Goal: Transaction & Acquisition: Purchase product/service

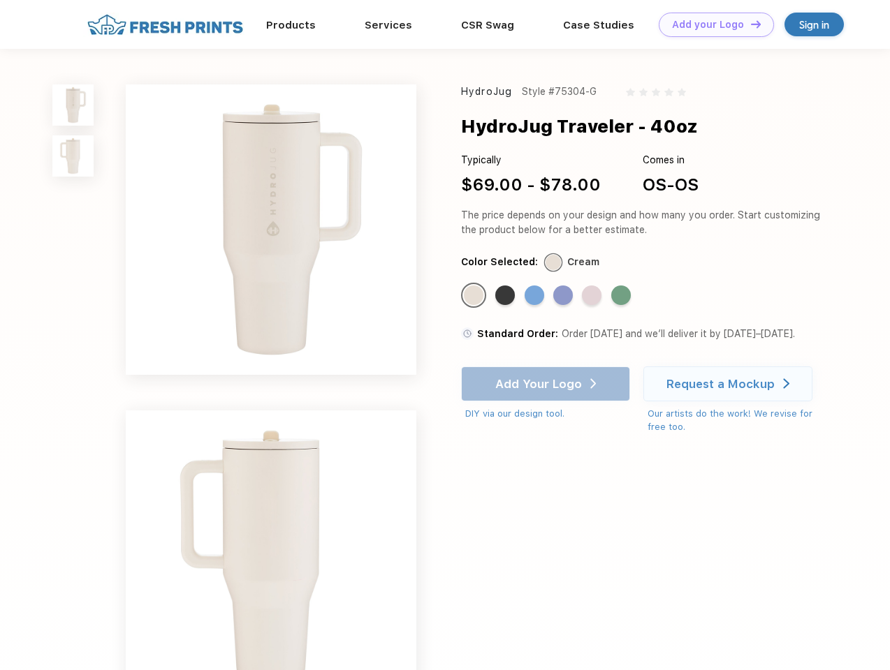
click at [711, 24] on link "Add your Logo Design Tool" at bounding box center [715, 25] width 115 height 24
click at [0, 0] on div "Design Tool" at bounding box center [0, 0] width 0 height 0
click at [749, 24] on link "Add your Logo Design Tool" at bounding box center [715, 25] width 115 height 24
click at [73, 105] on img at bounding box center [72, 104] width 41 height 41
click at [73, 156] on img at bounding box center [72, 155] width 41 height 41
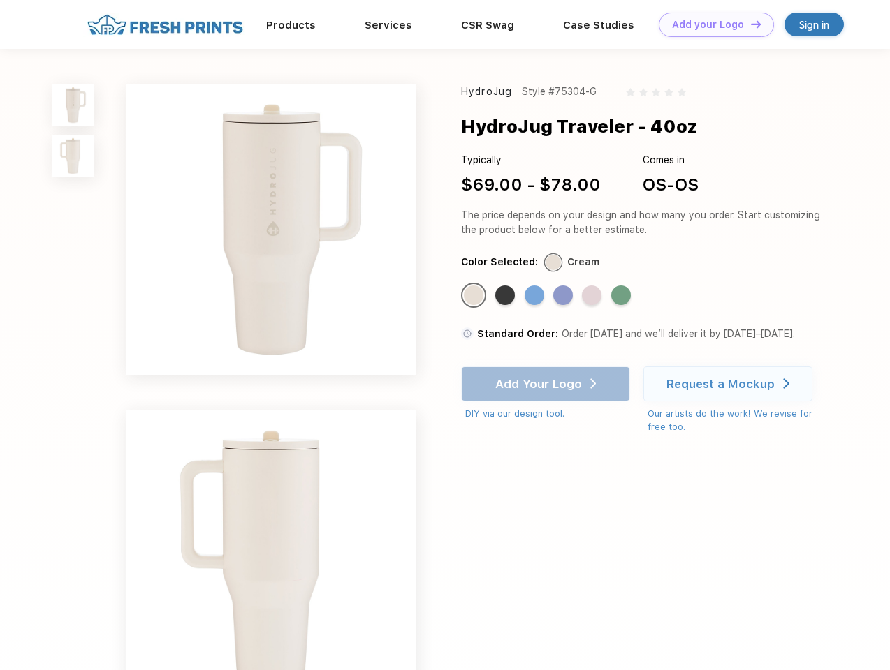
click at [475, 296] on div "Standard Color" at bounding box center [474, 296] width 20 height 20
click at [506, 296] on div "Standard Color" at bounding box center [505, 296] width 20 height 20
click at [536, 296] on div "Standard Color" at bounding box center [534, 296] width 20 height 20
click at [564, 296] on div "Standard Color" at bounding box center [563, 296] width 20 height 20
click at [593, 296] on div "Standard Color" at bounding box center [592, 296] width 20 height 20
